Goal: Task Accomplishment & Management: Manage account settings

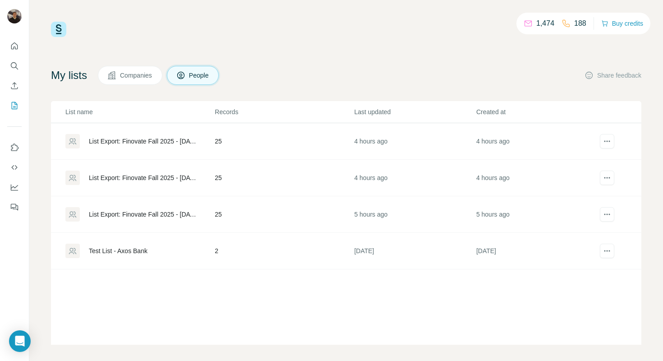
click at [141, 144] on div "List Export: Finovate Fall 2025 - [DATE] 17:27" at bounding box center [144, 141] width 110 height 9
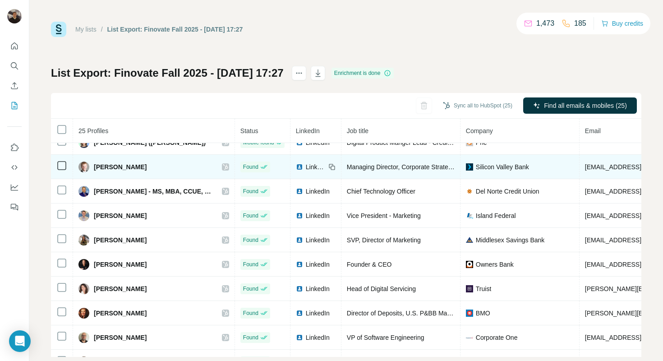
scroll to position [15, 0]
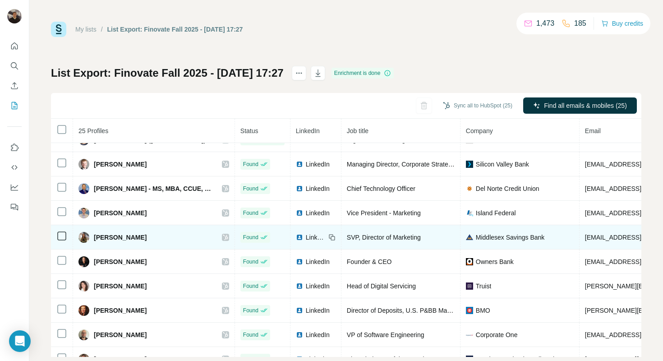
click at [223, 238] on icon at bounding box center [225, 236] width 5 height 7
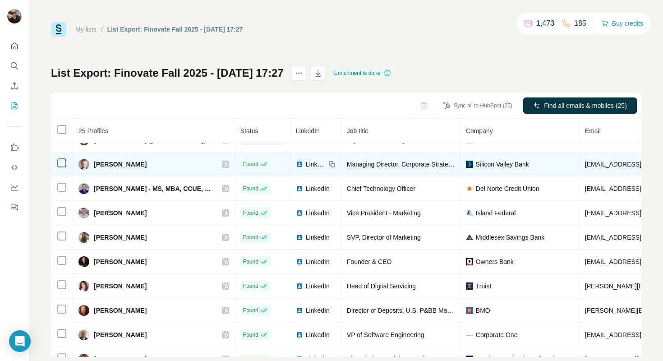
scroll to position [0, 0]
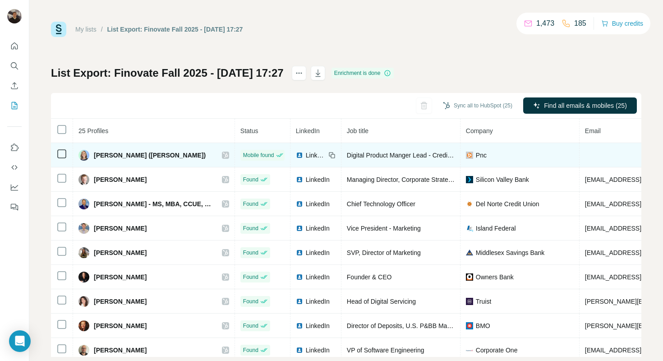
click at [223, 154] on icon at bounding box center [225, 154] width 5 height 7
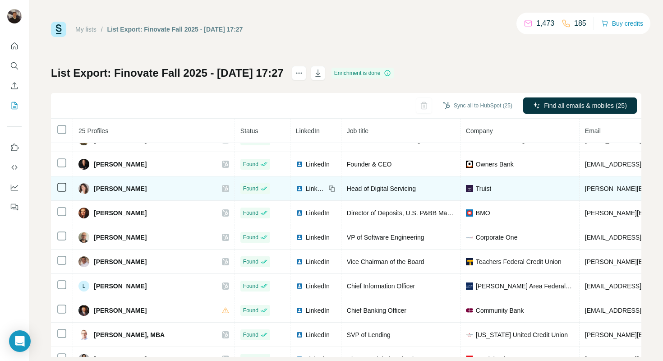
scroll to position [114, 0]
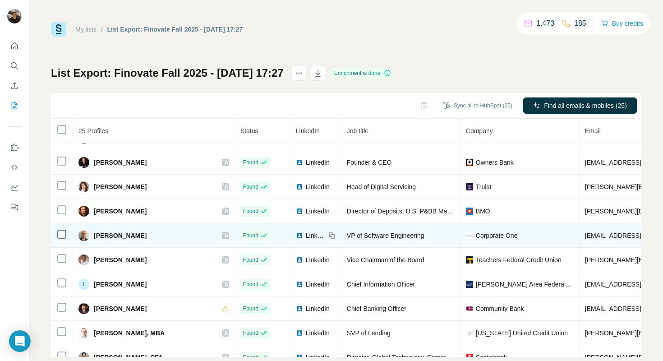
click at [223, 235] on icon at bounding box center [225, 235] width 5 height 7
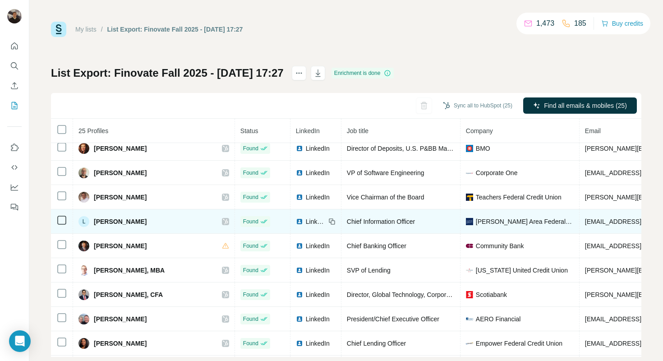
scroll to position [209, 0]
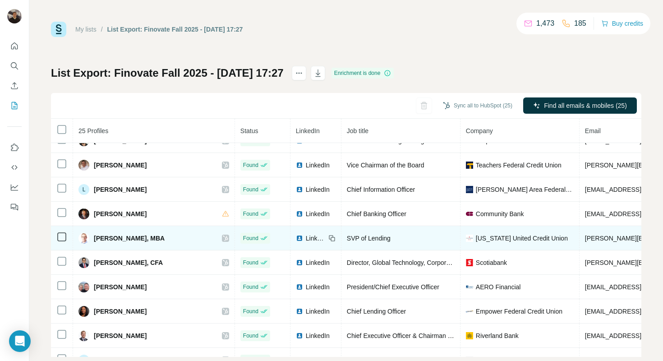
click at [223, 239] on icon at bounding box center [225, 237] width 5 height 5
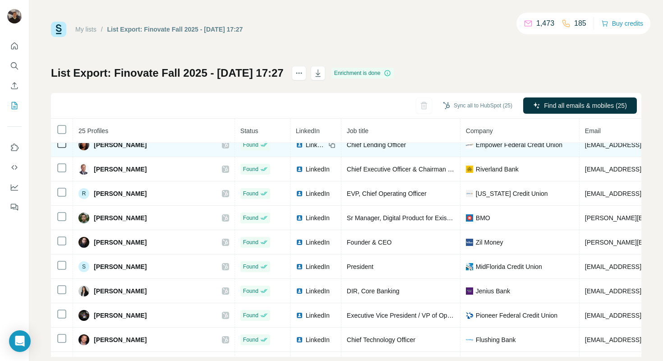
scroll to position [395, 0]
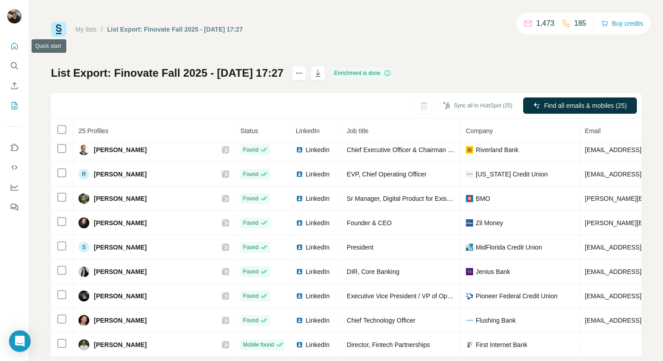
click at [18, 48] on icon "Quick start" at bounding box center [14, 45] width 9 height 9
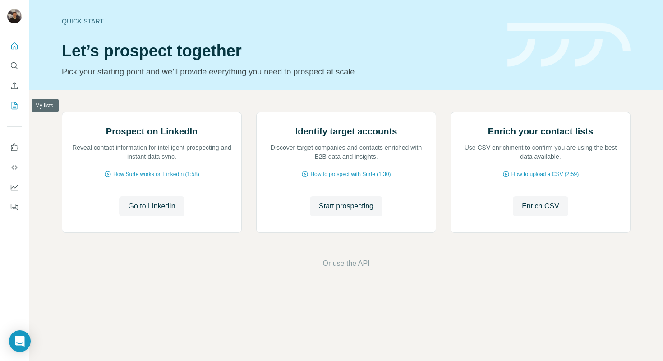
click at [12, 106] on icon "My lists" at bounding box center [14, 105] width 9 height 9
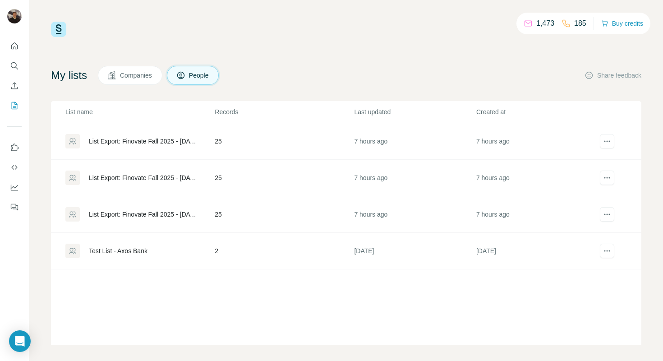
click at [155, 141] on div "List Export: Finovate Fall 2025 - [DATE] 17:27" at bounding box center [144, 141] width 110 height 9
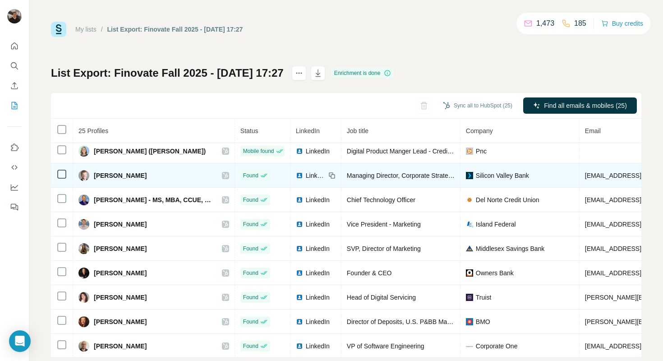
scroll to position [7, 0]
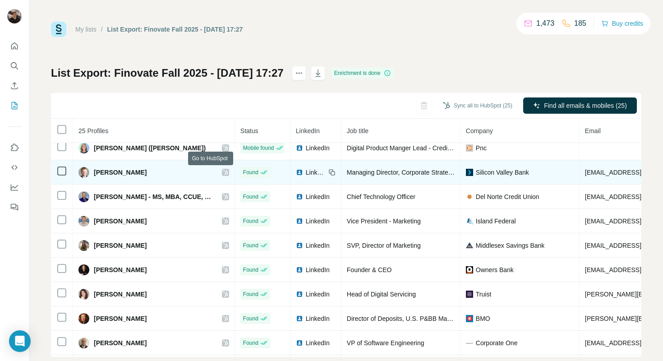
click at [223, 172] on icon at bounding box center [225, 171] width 5 height 5
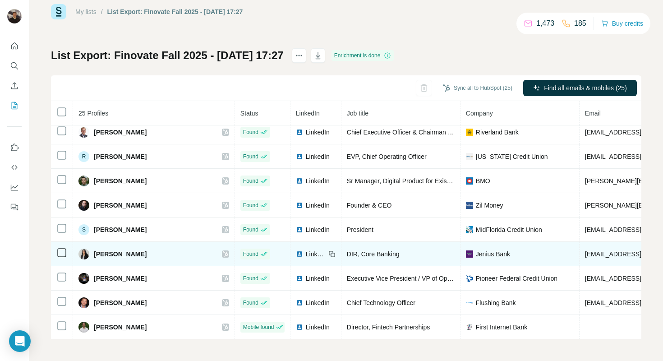
scroll to position [0, 0]
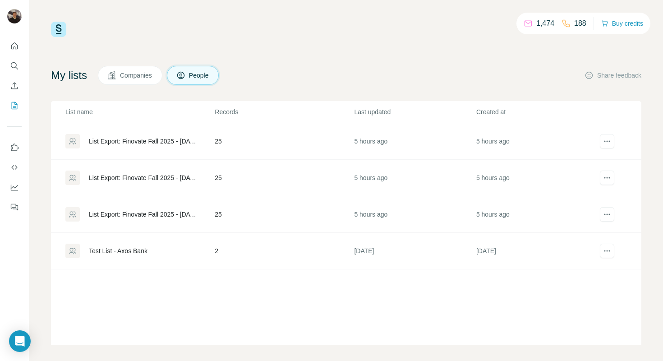
click at [122, 216] on div "List Export: Finovate Fall 2025 - [DATE] 17:13" at bounding box center [144, 214] width 110 height 9
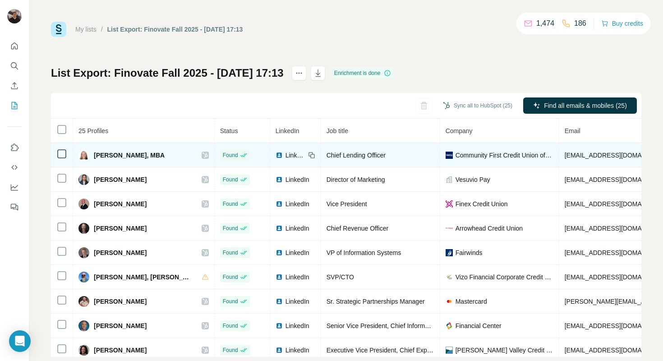
click at [202, 154] on icon at bounding box center [204, 154] width 5 height 7
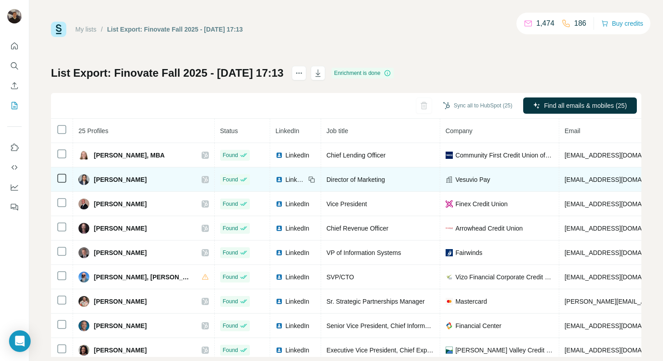
click at [202, 181] on icon at bounding box center [204, 179] width 5 height 7
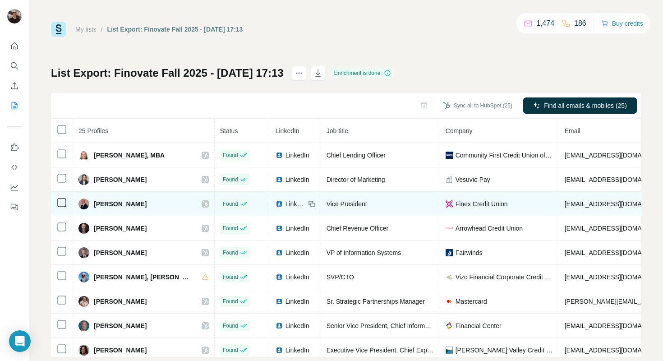
click at [202, 204] on icon at bounding box center [204, 203] width 5 height 7
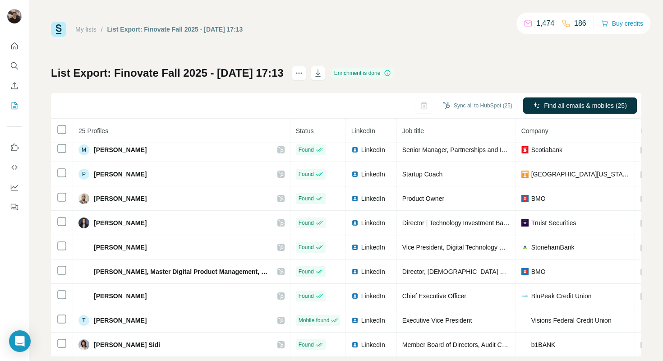
scroll to position [18, 0]
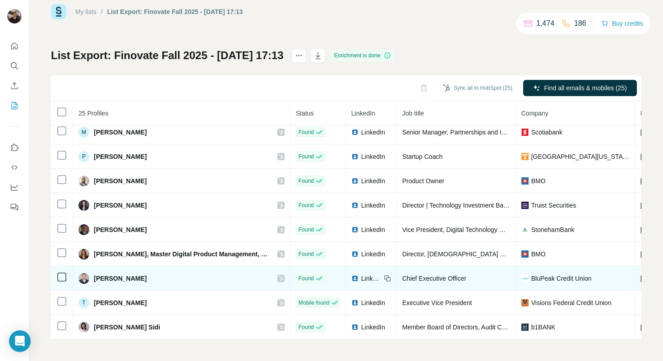
click at [278, 277] on icon at bounding box center [280, 277] width 5 height 5
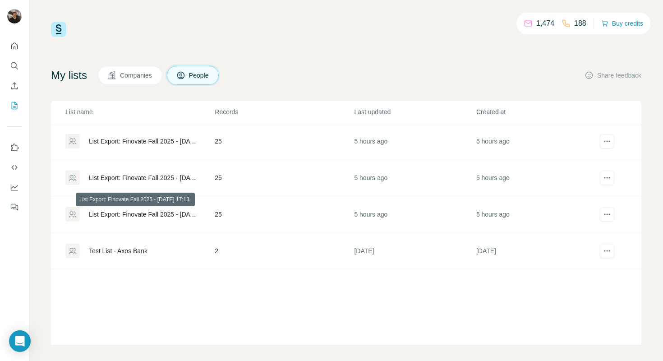
click at [161, 212] on div "List Export: Finovate Fall 2025 - [DATE] 17:13" at bounding box center [144, 214] width 110 height 9
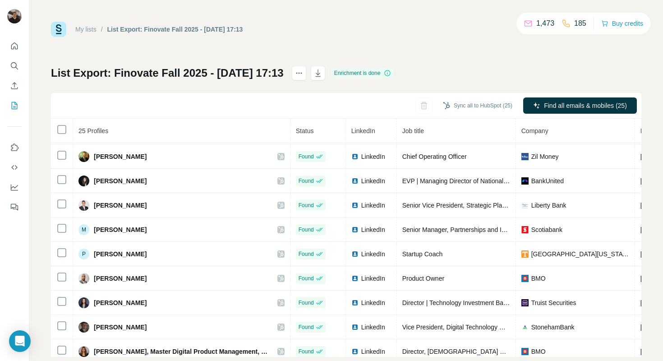
scroll to position [316, 0]
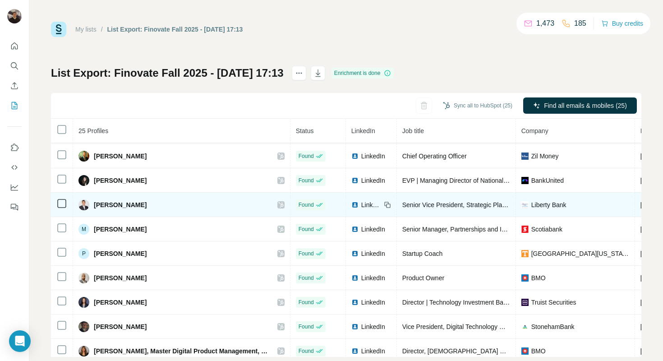
click at [278, 204] on icon at bounding box center [280, 204] width 5 height 7
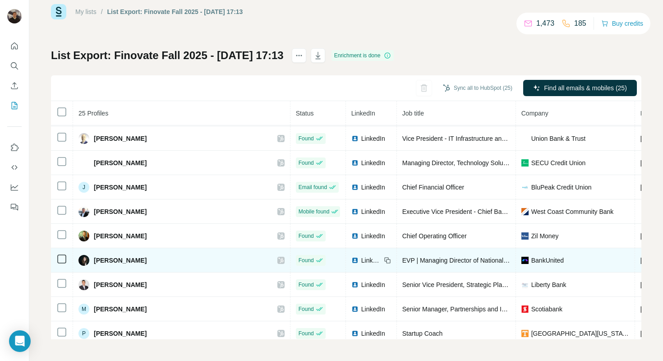
scroll to position [208, 0]
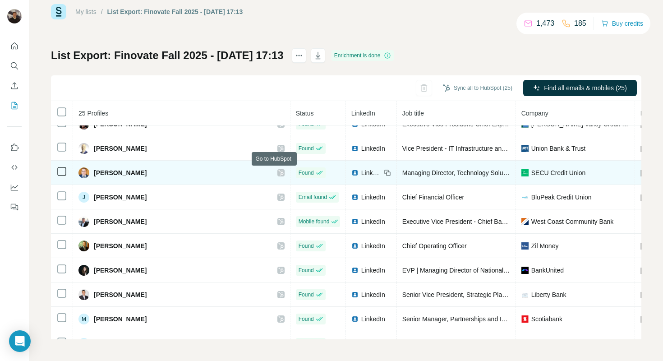
click at [278, 174] on icon at bounding box center [280, 172] width 5 height 7
